Goal: Task Accomplishment & Management: Manage account settings

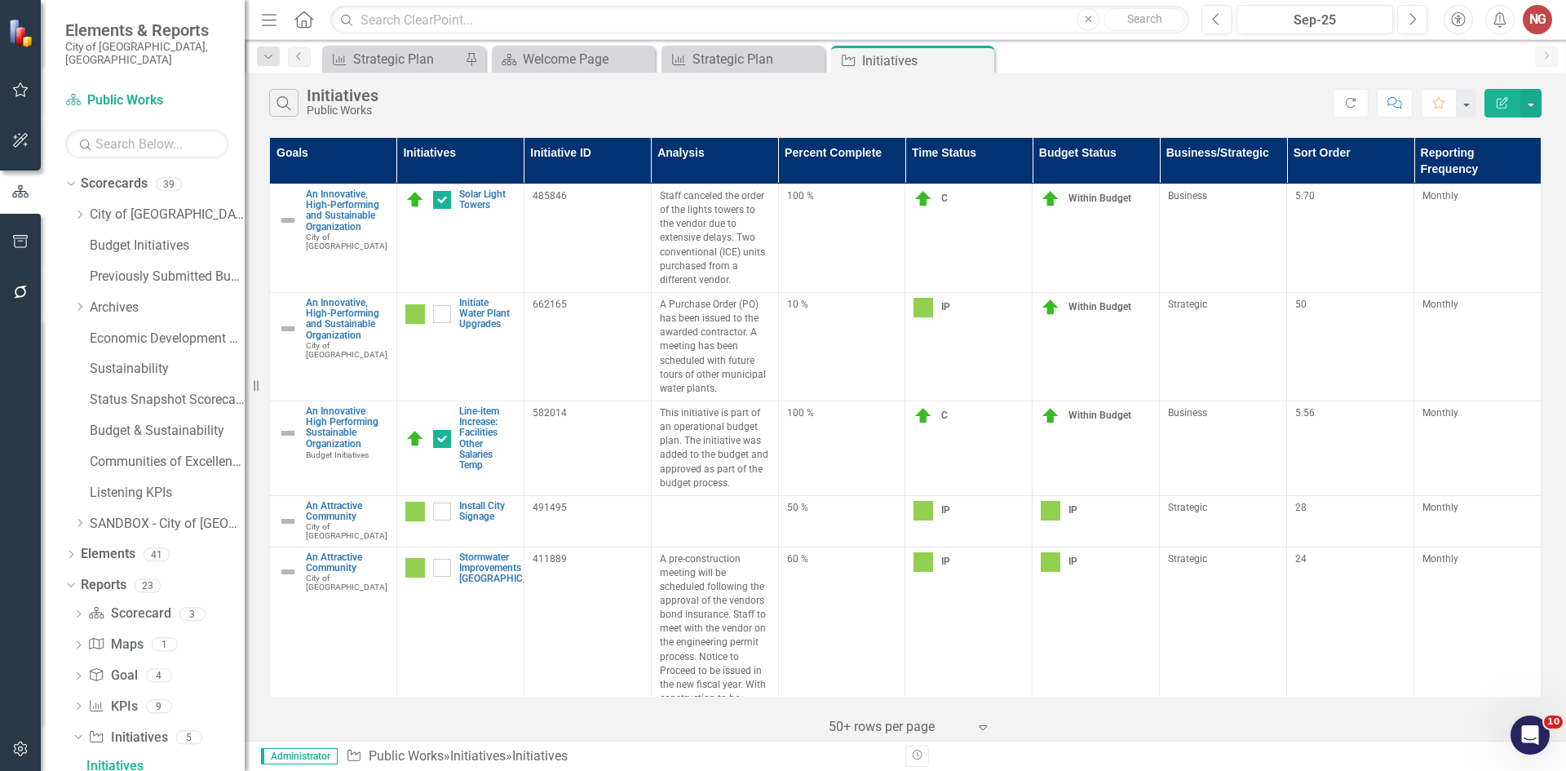
scroll to position [163, 0]
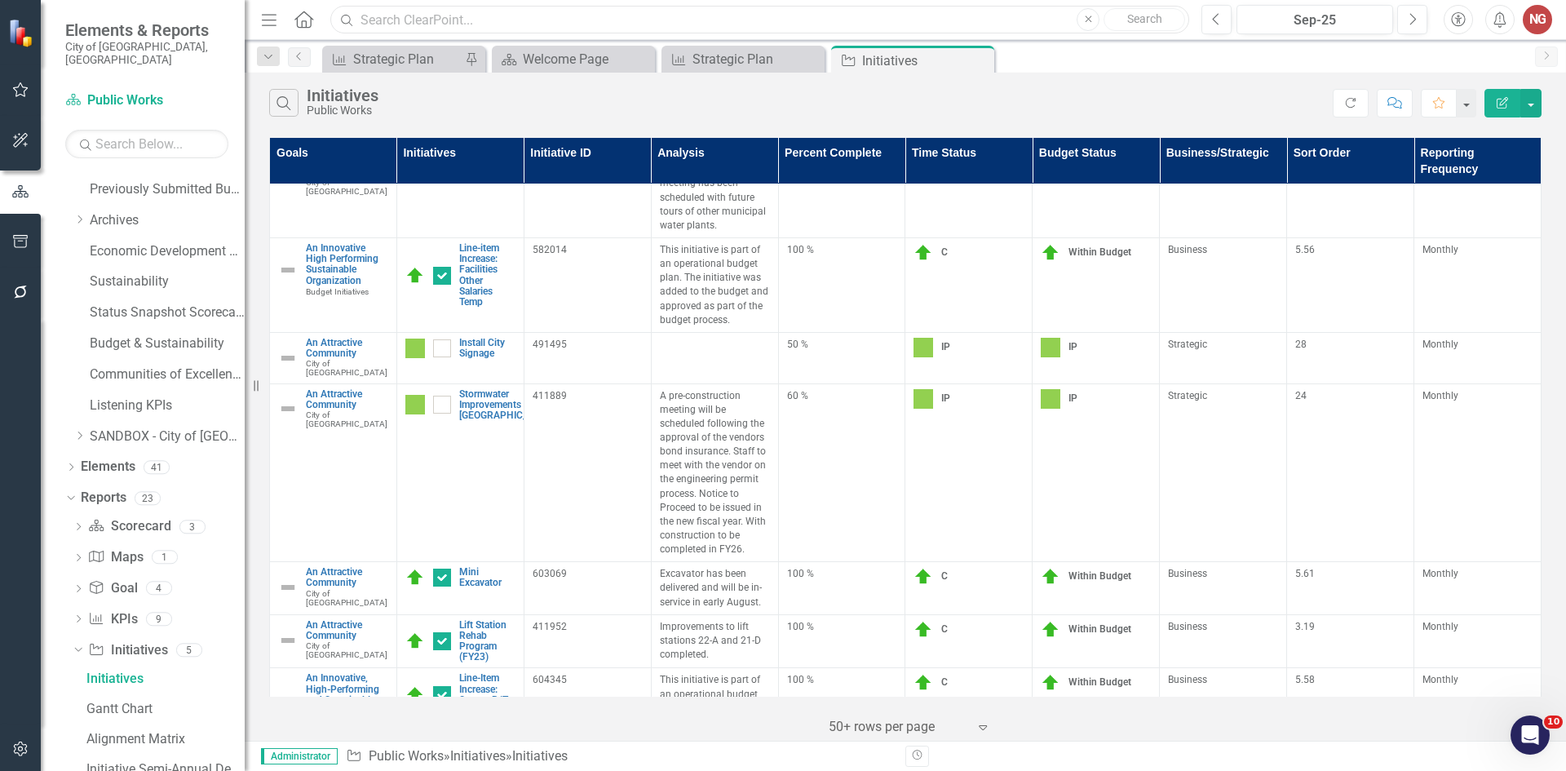
click at [400, 26] on input "text" at bounding box center [759, 20] width 859 height 29
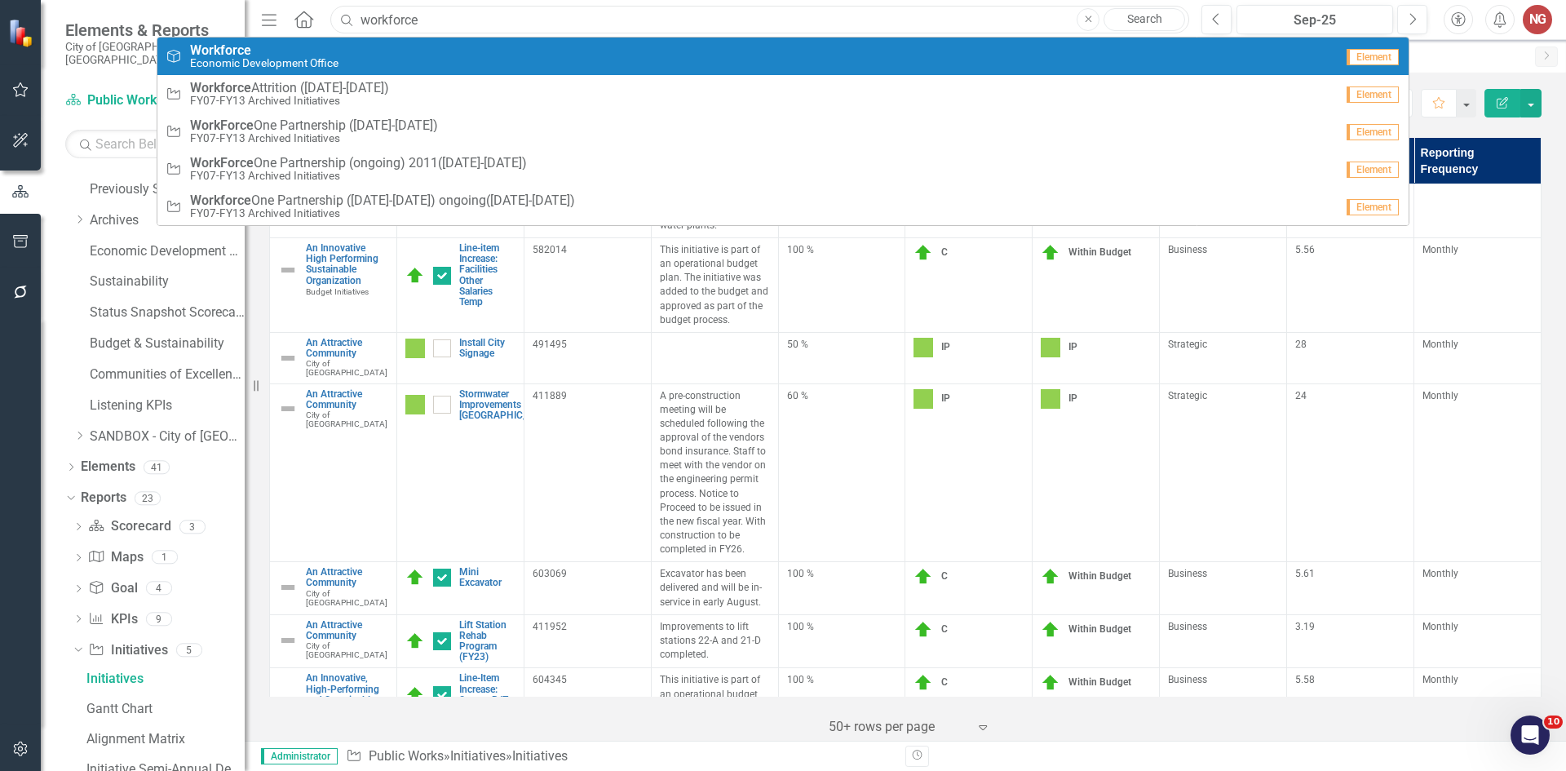
click at [428, 17] on input "workforce" at bounding box center [759, 20] width 859 height 29
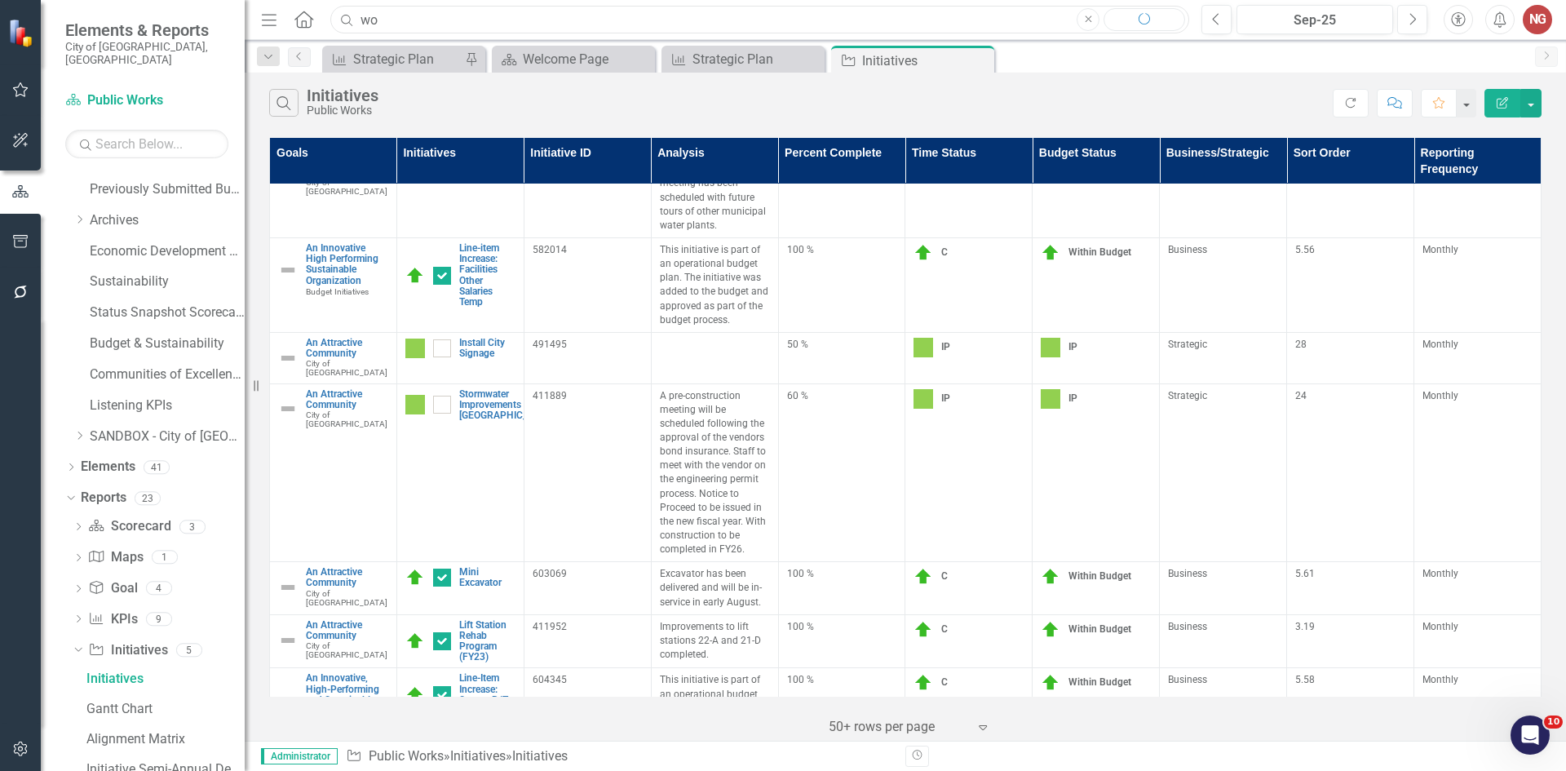
type input "w"
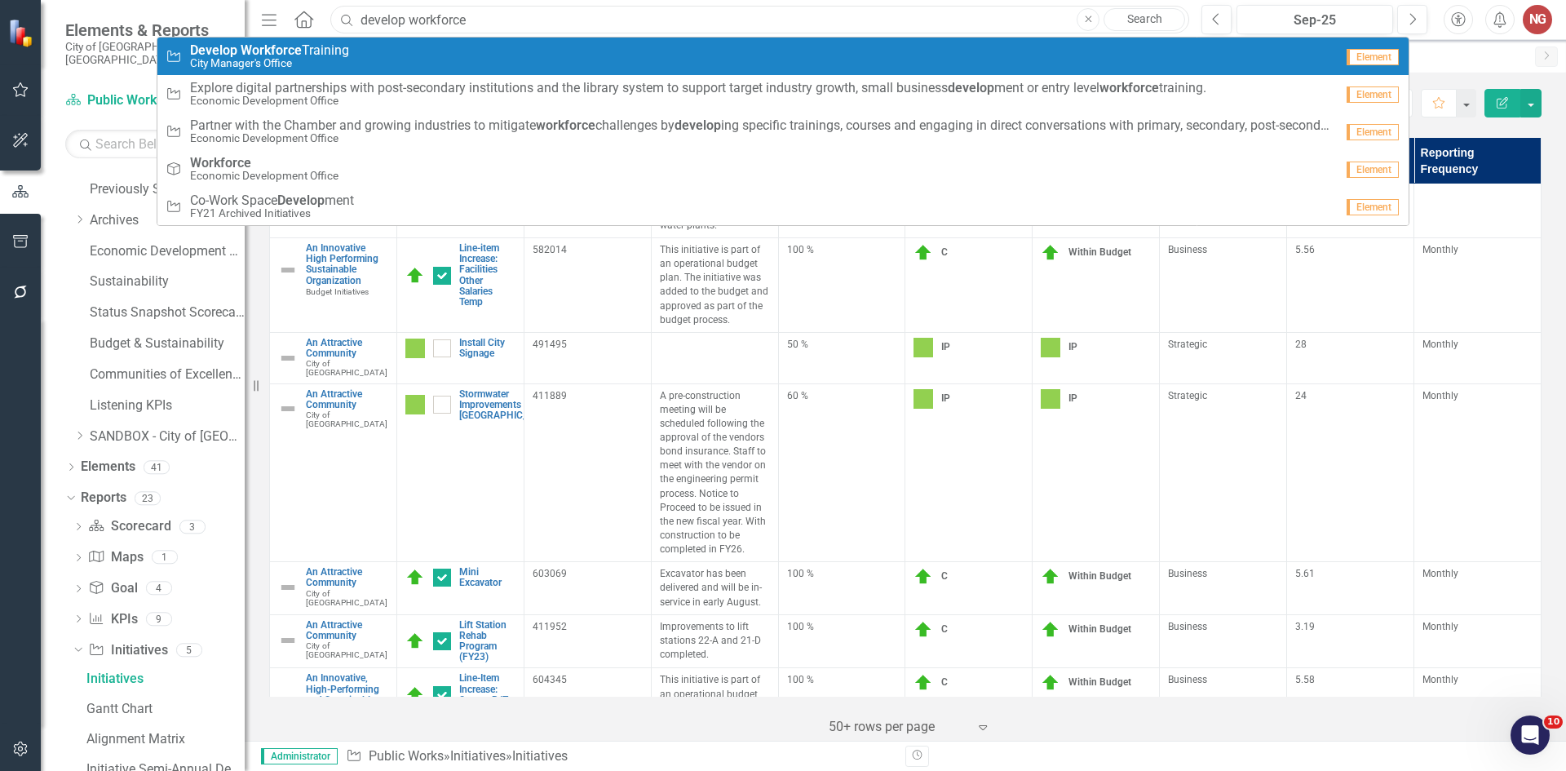
type input "develop workforce"
click at [383, 57] on div "Initiative Develop Workforce Training City Manager's Office" at bounding box center [750, 56] width 1169 height 27
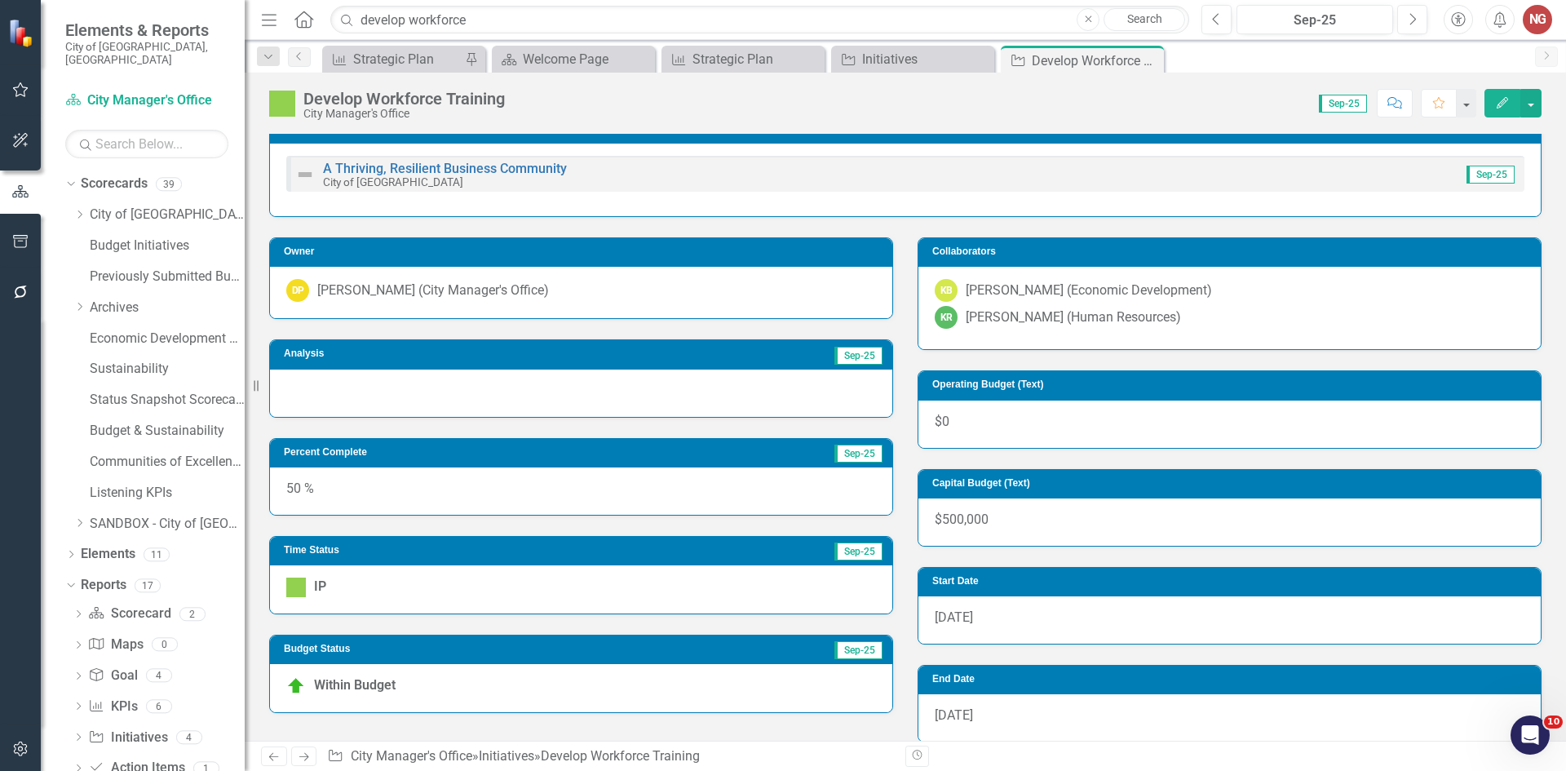
scroll to position [245, 0]
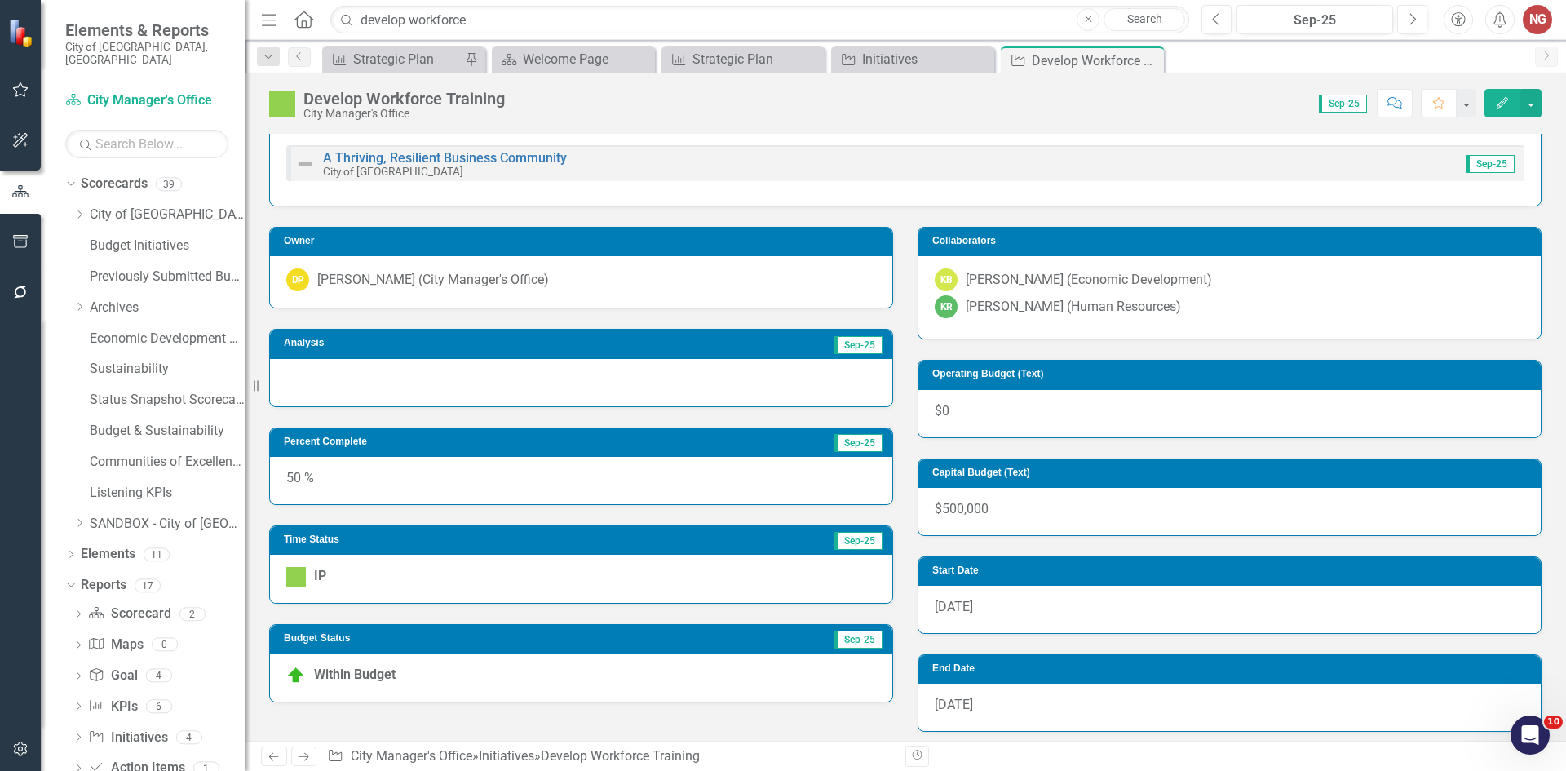
click at [349, 383] on div at bounding box center [581, 382] width 623 height 47
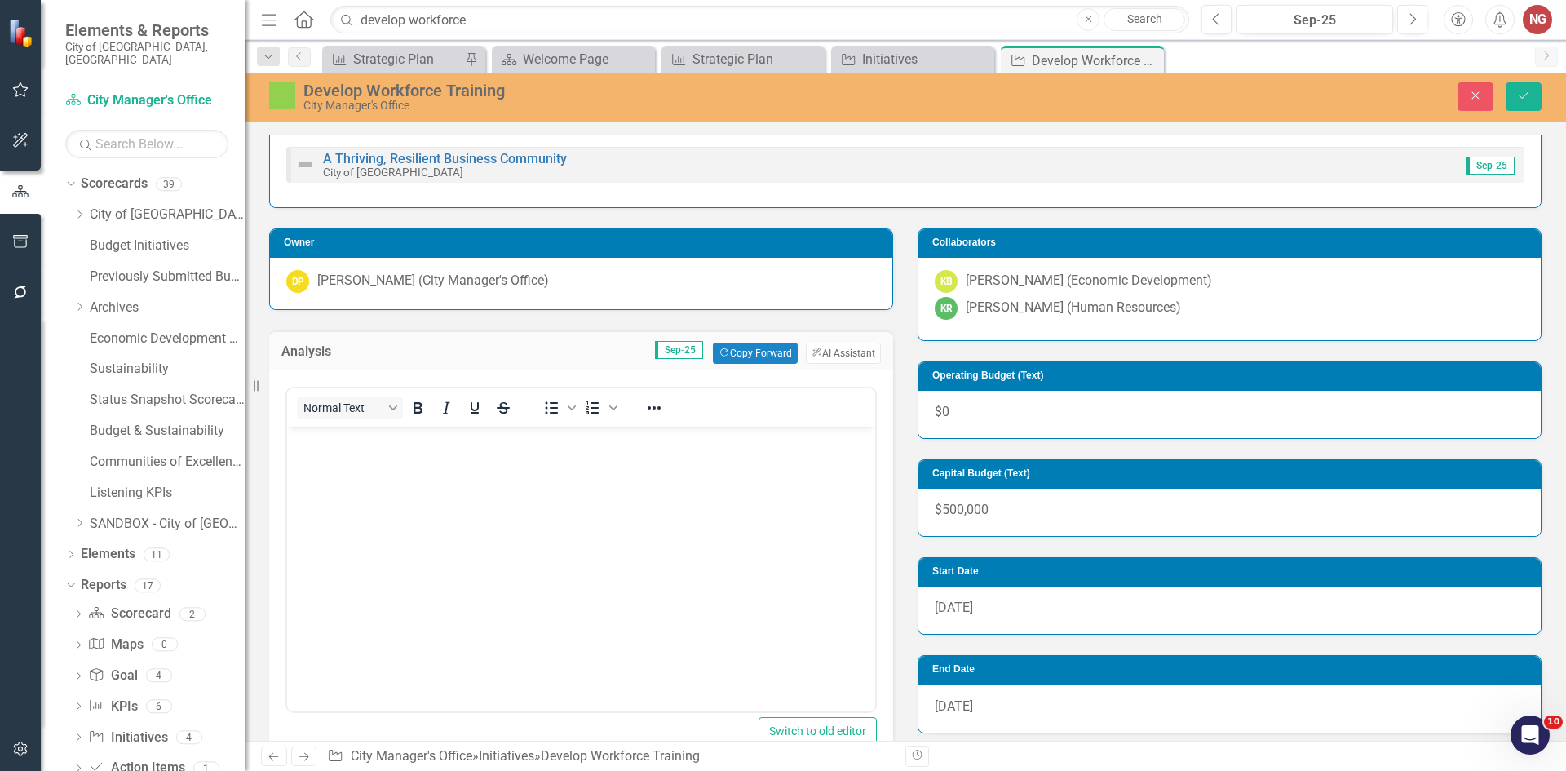
scroll to position [0, 0]
click at [353, 463] on body "Rich Text Area. Press ALT-0 for help." at bounding box center [581, 548] width 588 height 245
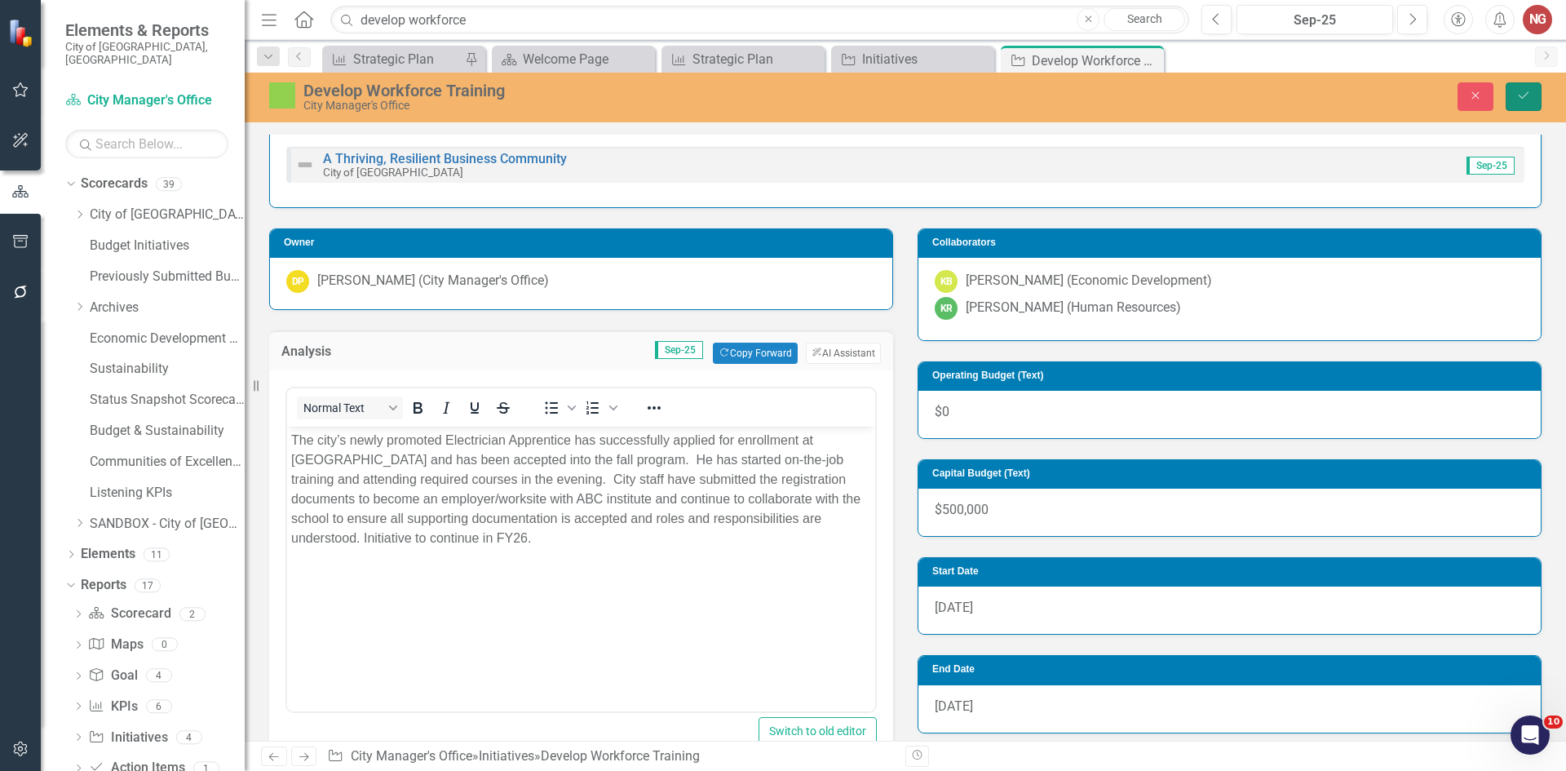
click at [1531, 93] on button "Save" at bounding box center [1524, 96] width 36 height 29
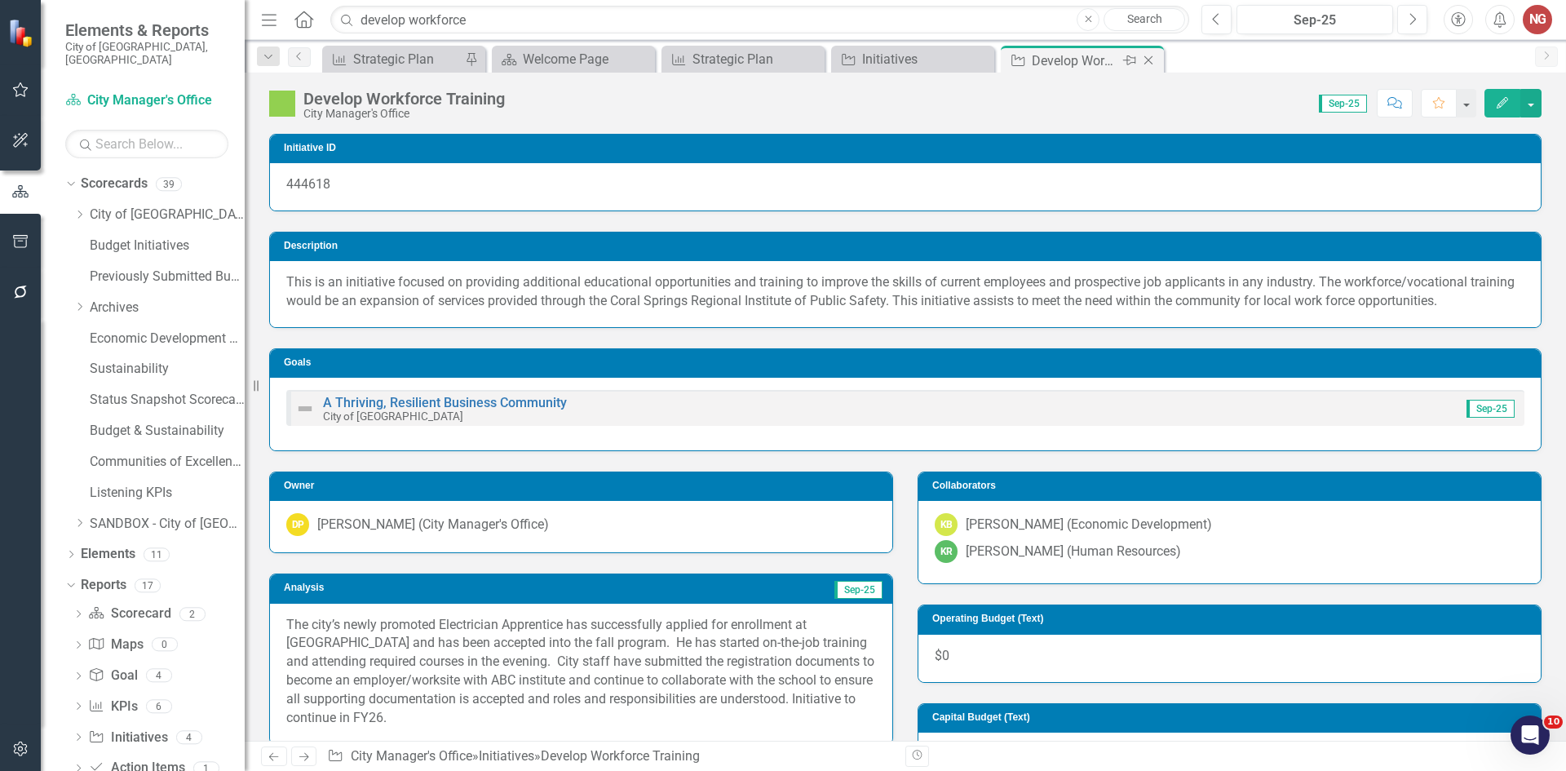
click at [1147, 59] on icon at bounding box center [1149, 60] width 9 height 9
